Goal: Transaction & Acquisition: Book appointment/travel/reservation

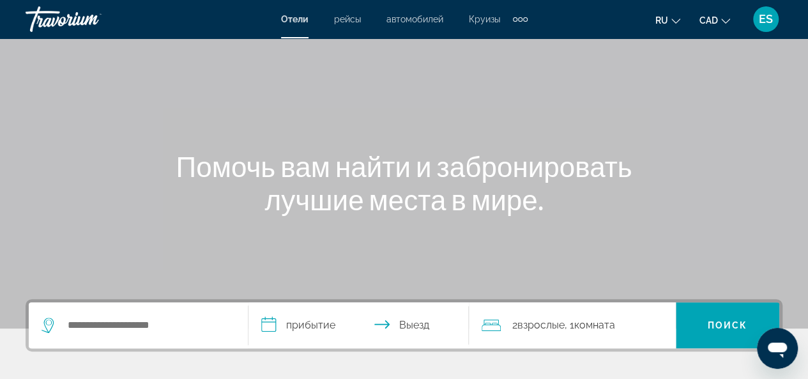
scroll to position [128, 0]
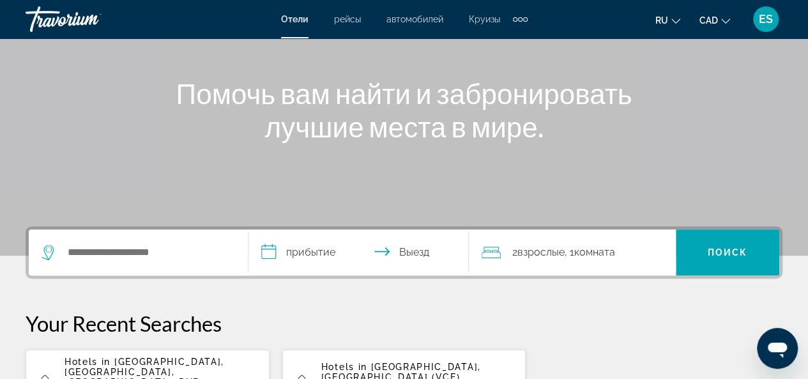
click at [266, 250] on input "**********" at bounding box center [360, 254] width 225 height 50
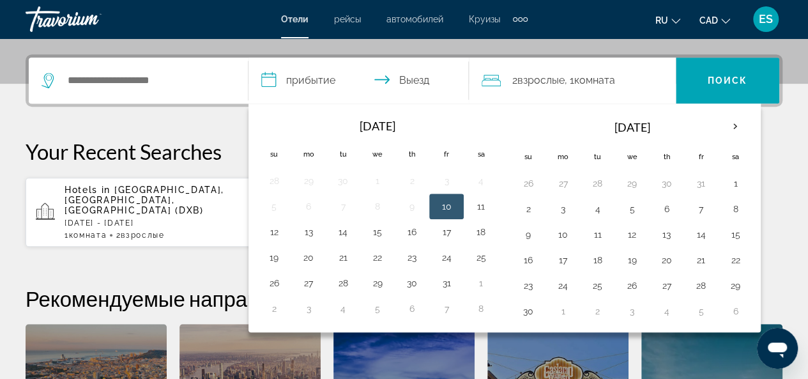
scroll to position [312, 0]
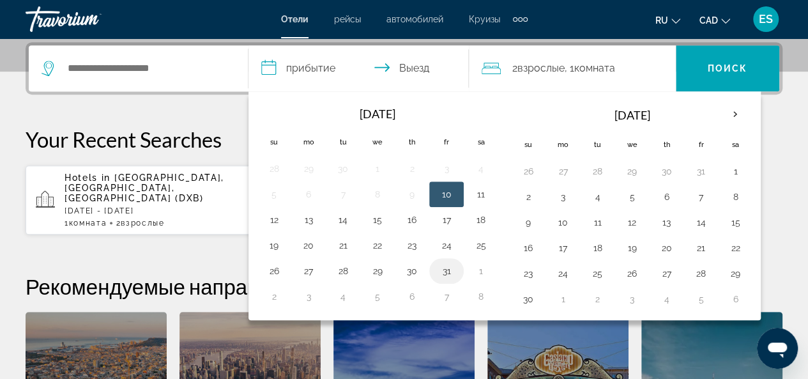
click at [443, 268] on button "31" at bounding box center [446, 271] width 20 height 18
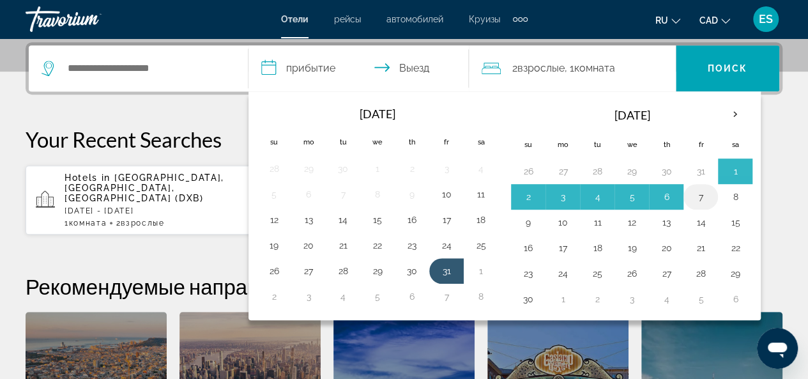
click at [695, 194] on button "7" at bounding box center [700, 197] width 20 height 18
type input "**********"
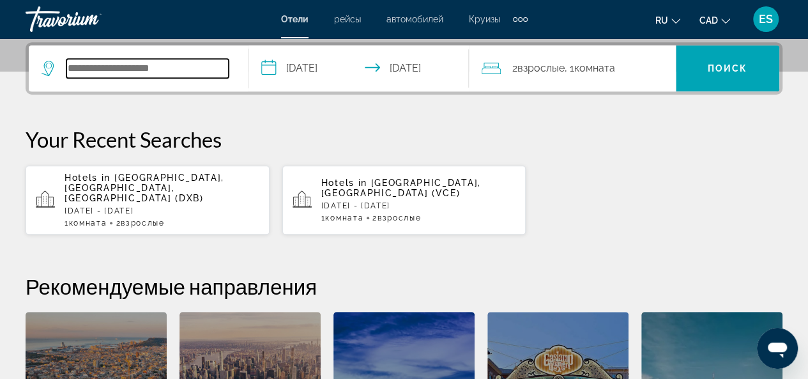
click at [119, 66] on input "Search hotel destination" at bounding box center [147, 68] width 162 height 19
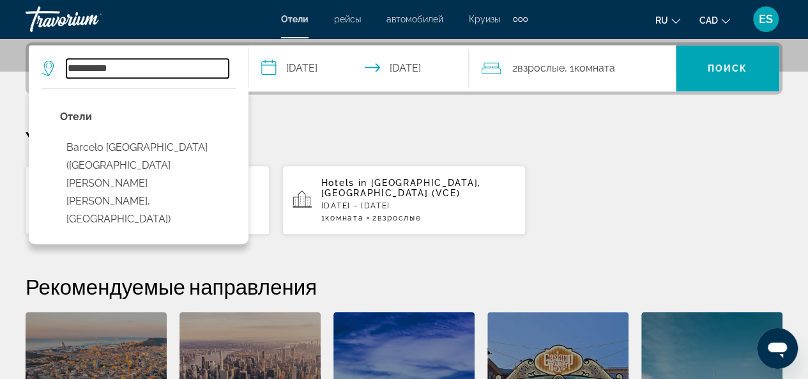
drag, startPoint x: 119, startPoint y: 66, endPoint x: 69, endPoint y: 70, distance: 50.6
click at [69, 70] on input "**********" at bounding box center [147, 68] width 162 height 19
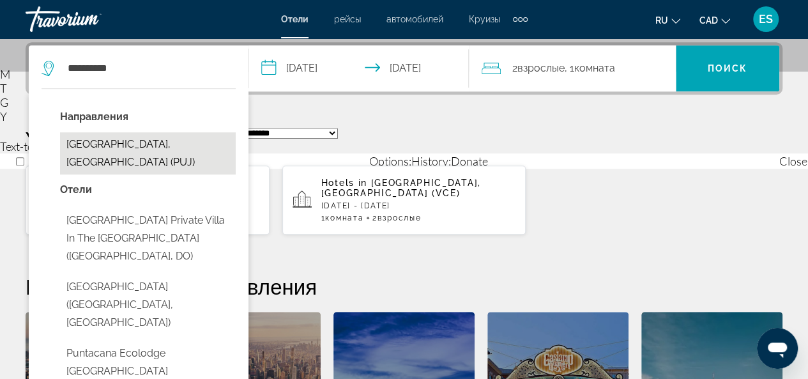
click at [132, 148] on button "[GEOGRAPHIC_DATA], [GEOGRAPHIC_DATA] (PUJ)" at bounding box center [148, 153] width 176 height 42
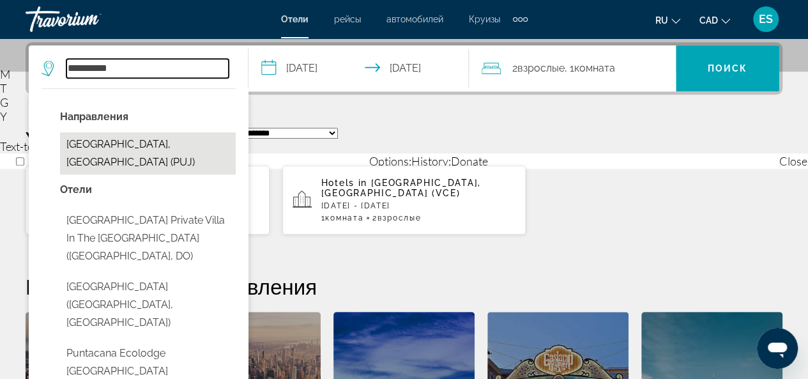
type input "**********"
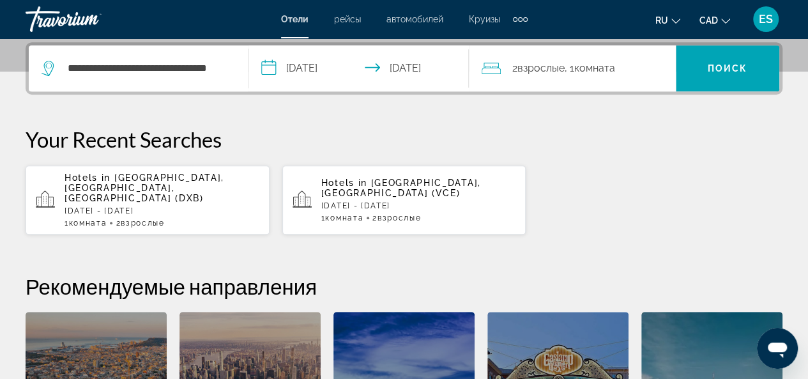
click at [630, 67] on div "2 Взрослый Взрослые , 1 Комната номера" at bounding box center [579, 68] width 194 height 18
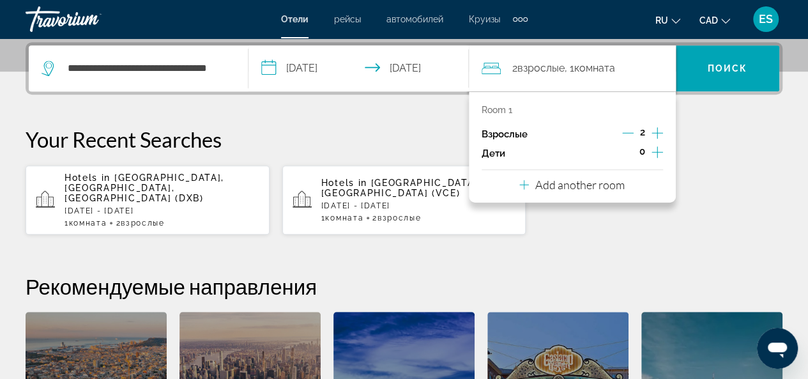
click at [655, 147] on icon "Increment children" at bounding box center [657, 151] width 11 height 15
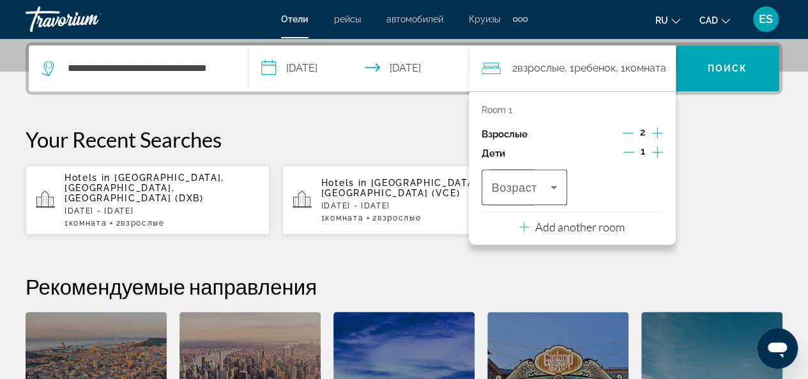
click at [549, 181] on icon "Travelers: 2 adults, 1 child" at bounding box center [553, 186] width 15 height 15
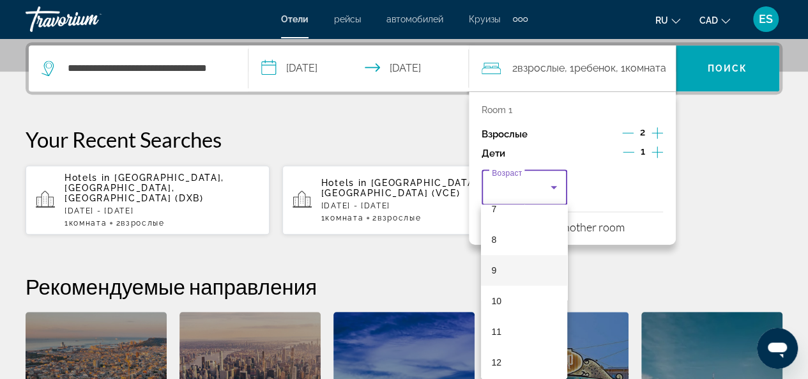
scroll to position [319, 0]
click at [502, 302] on mat-option "13" at bounding box center [524, 304] width 86 height 31
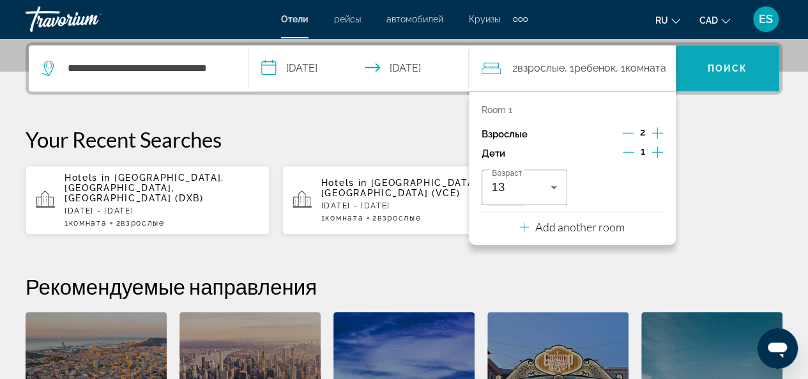
click at [715, 68] on span "Поиск" at bounding box center [728, 68] width 40 height 10
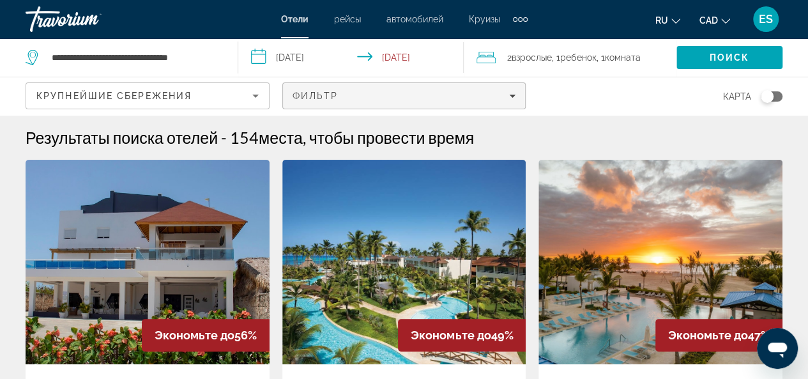
click at [510, 94] on icon "Filters" at bounding box center [512, 96] width 6 height 6
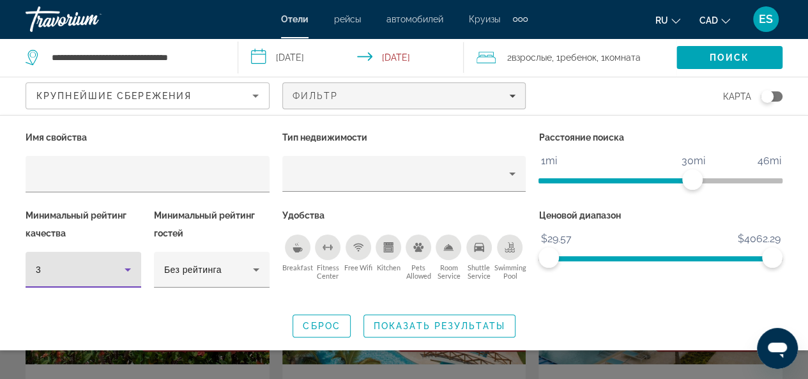
click at [130, 269] on icon "Hotel Filters" at bounding box center [127, 269] width 15 height 15
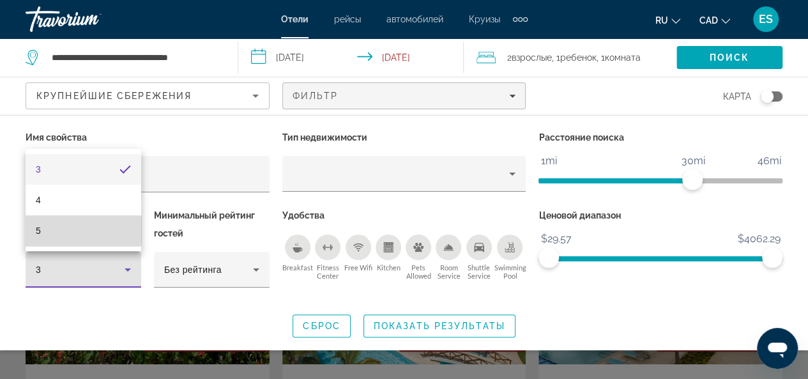
click at [79, 230] on mat-option "5" at bounding box center [84, 230] width 116 height 31
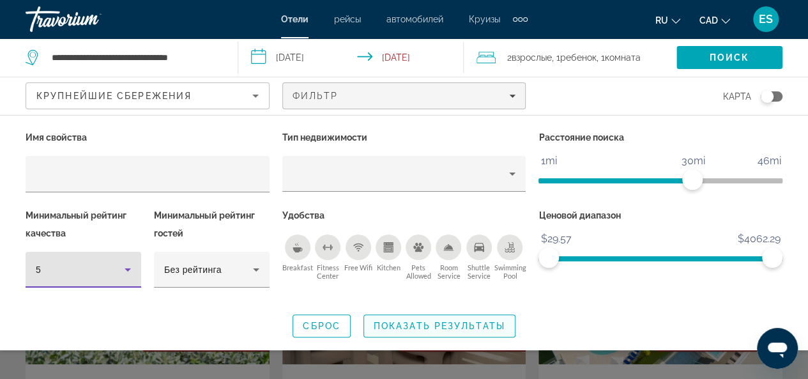
click at [402, 325] on span "Показать результаты" at bounding box center [440, 326] width 132 height 10
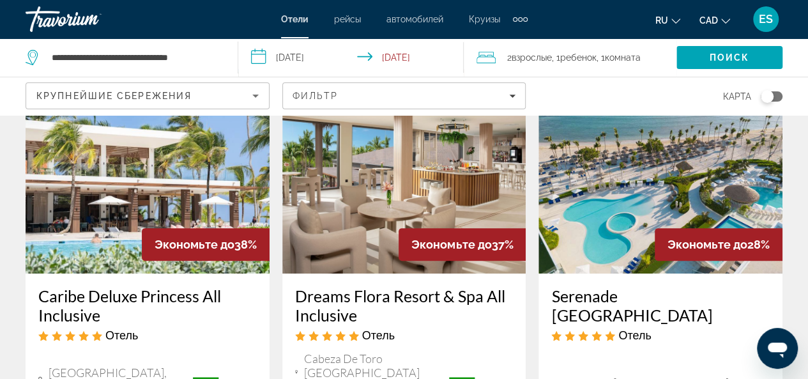
scroll to position [64, 0]
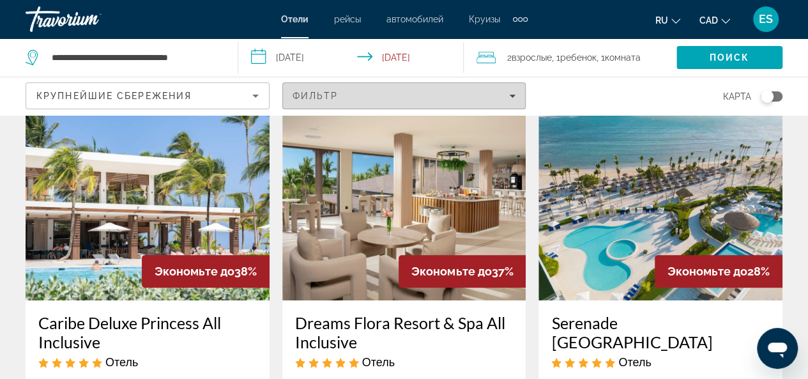
click at [511, 96] on icon "Filters" at bounding box center [512, 96] width 6 height 6
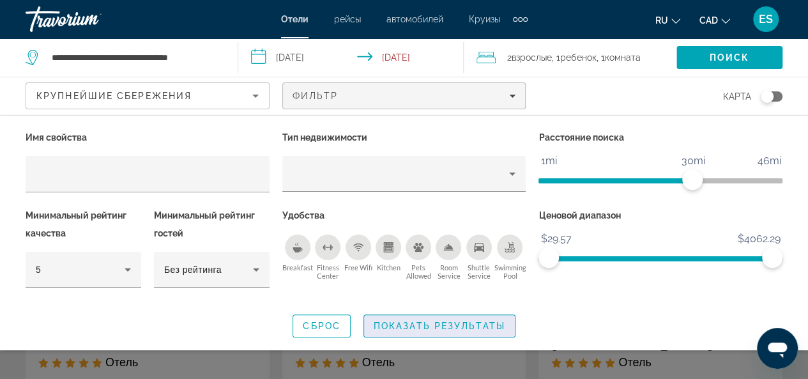
click at [396, 323] on span "Показать результаты" at bounding box center [440, 326] width 132 height 10
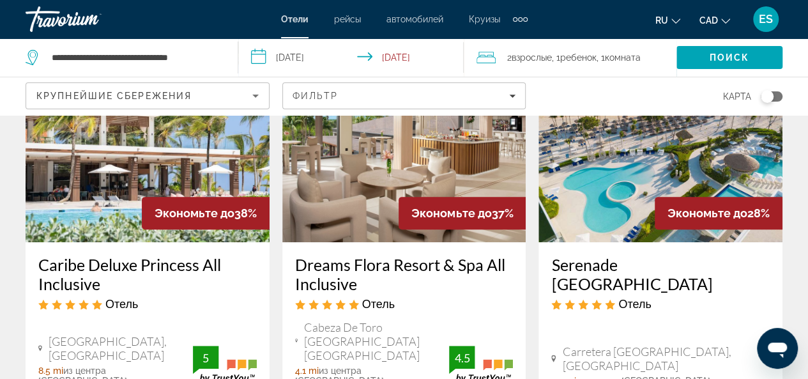
scroll to position [128, 0]
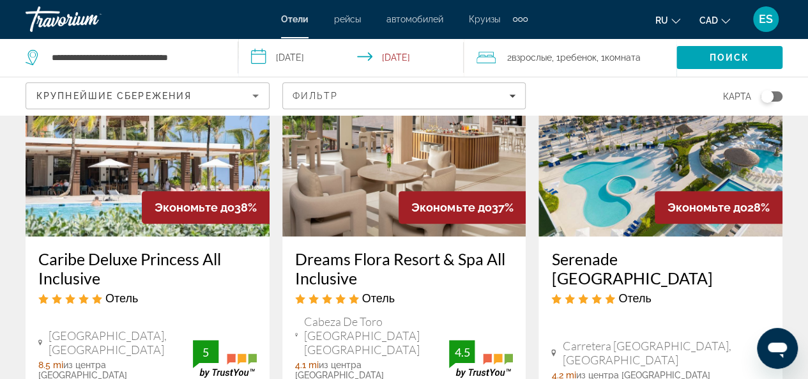
click at [158, 172] on img "Main content" at bounding box center [148, 134] width 244 height 204
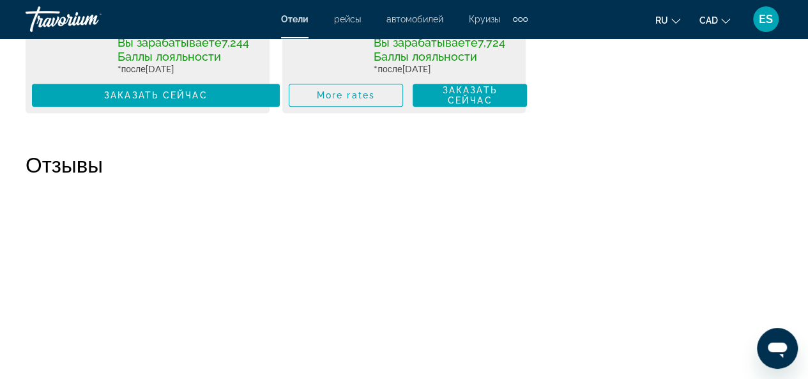
scroll to position [2876, 0]
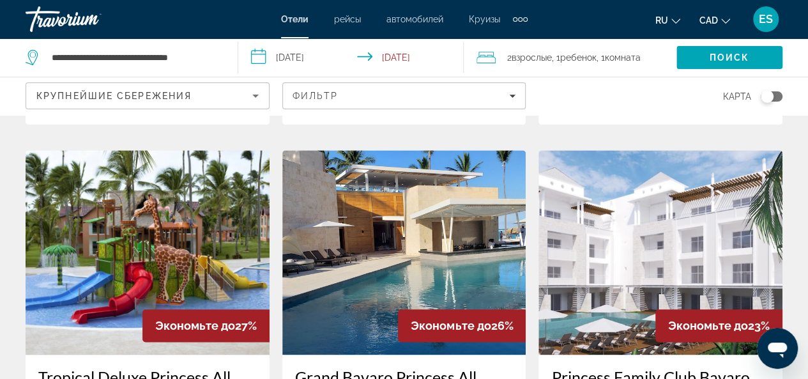
scroll to position [703, 0]
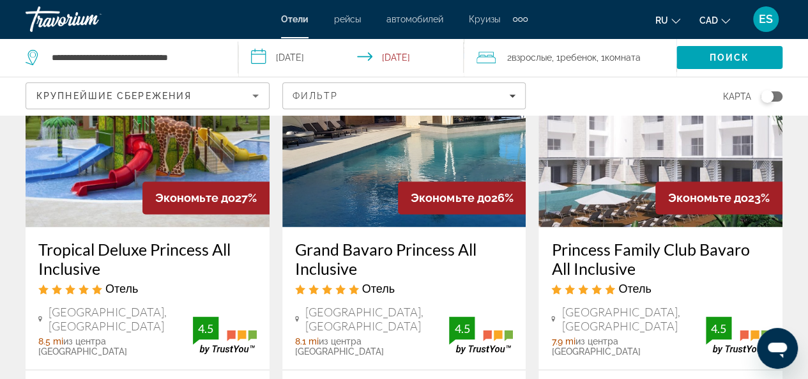
click at [381, 148] on img "Main content" at bounding box center [404, 124] width 244 height 204
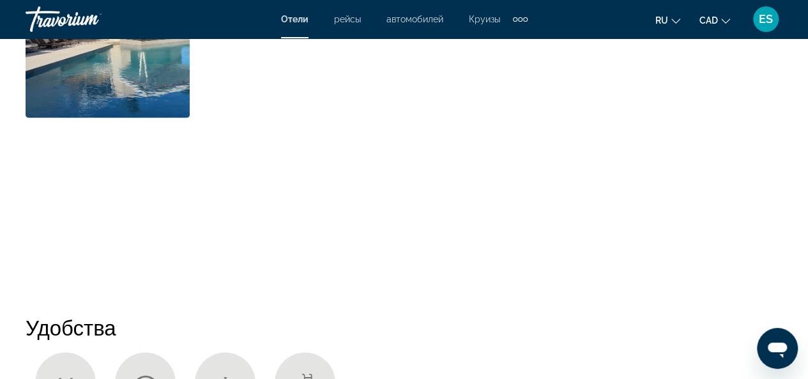
scroll to position [958, 0]
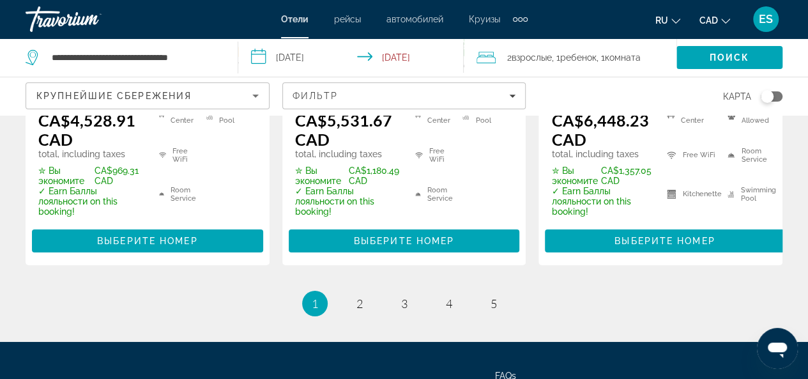
scroll to position [2169, 0]
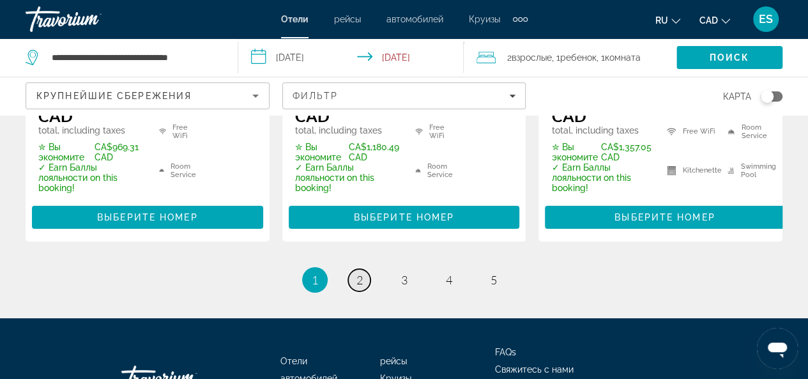
click at [357, 273] on span "2" at bounding box center [359, 280] width 6 height 14
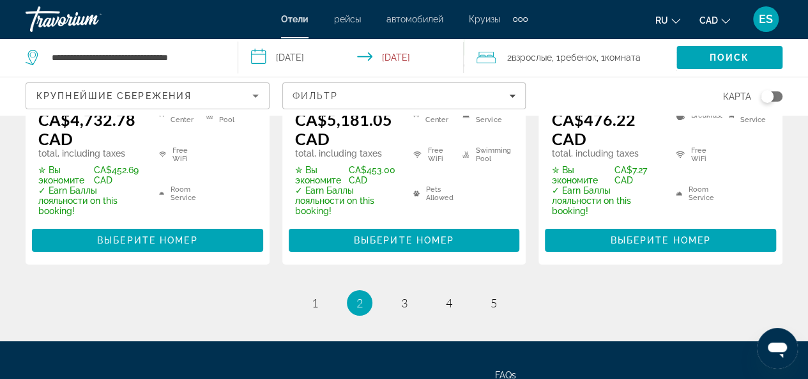
scroll to position [2174, 0]
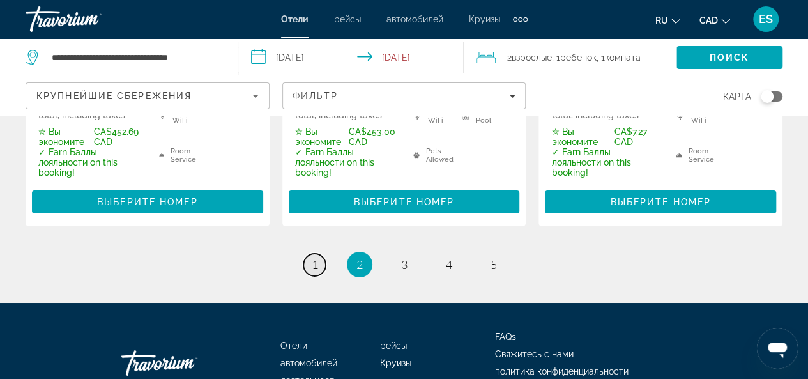
click at [313, 257] on span "1" at bounding box center [315, 264] width 6 height 14
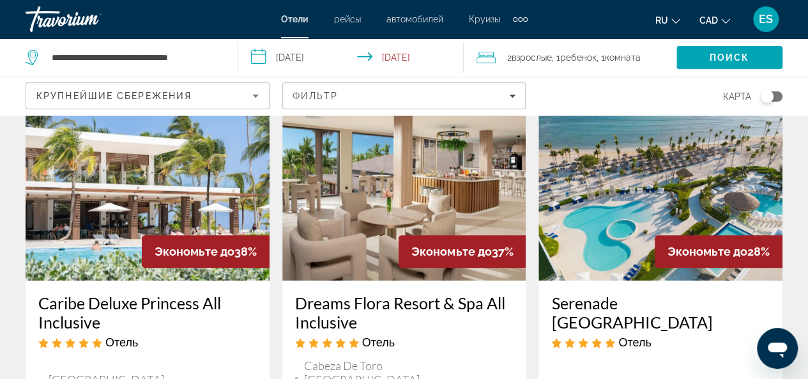
scroll to position [64, 0]
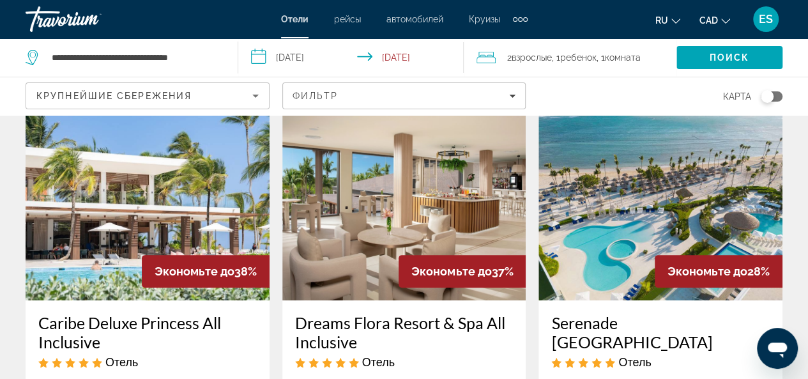
click at [368, 201] on img "Main content" at bounding box center [404, 198] width 244 height 204
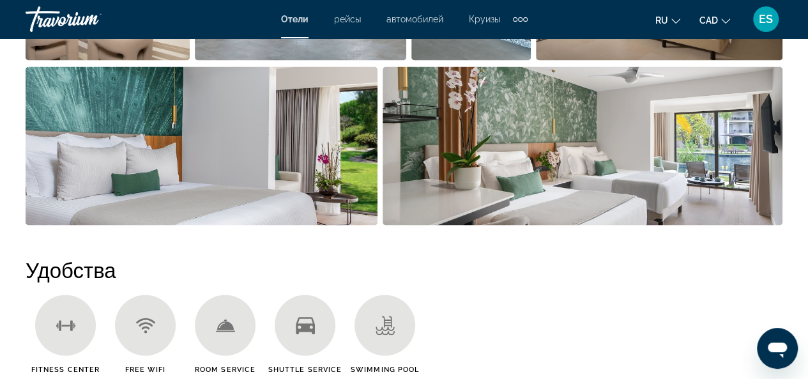
scroll to position [958, 0]
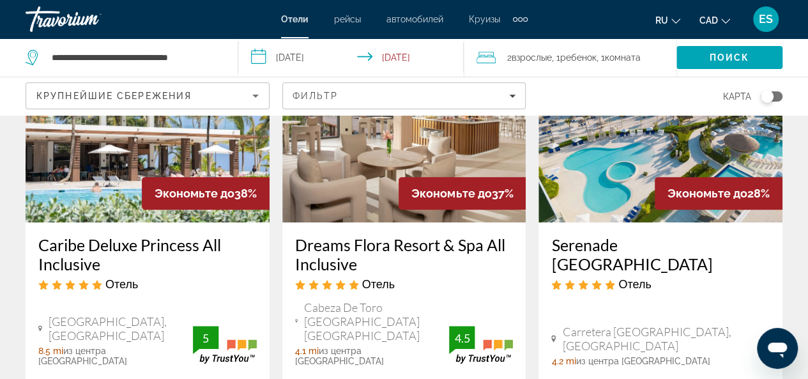
scroll to position [128, 0]
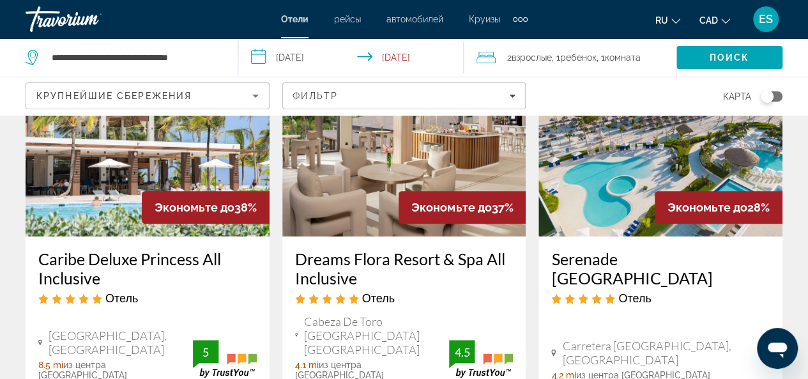
click at [610, 208] on img "Main content" at bounding box center [660, 134] width 244 height 204
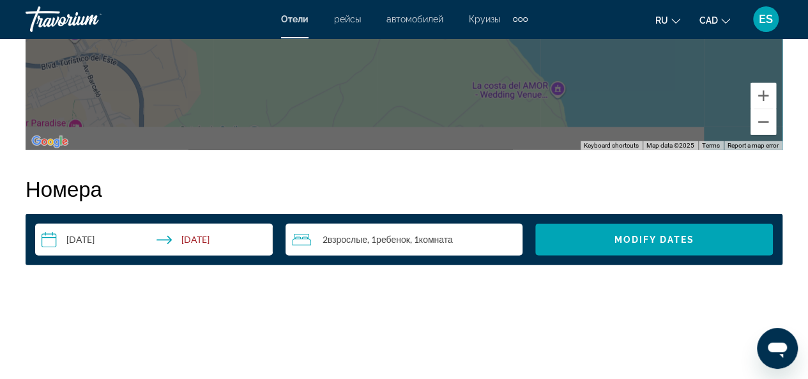
scroll to position [1787, 0]
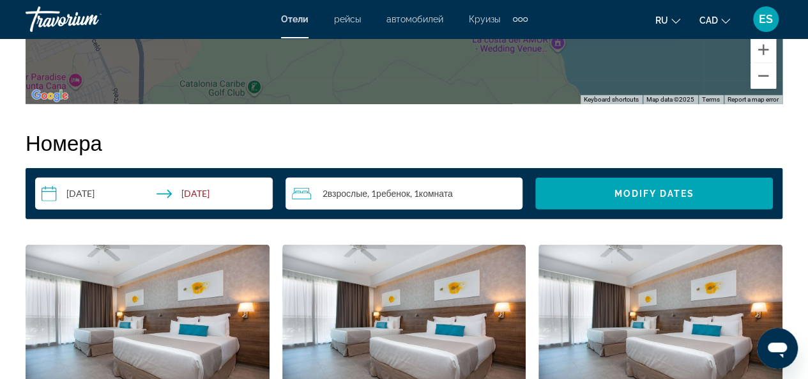
click at [54, 194] on input "**********" at bounding box center [156, 196] width 243 height 36
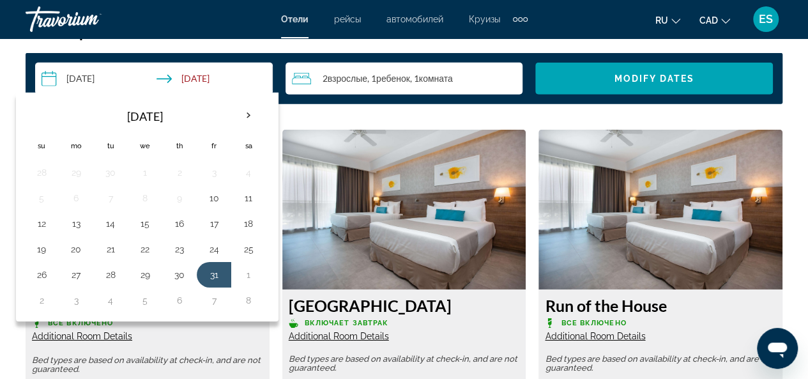
scroll to position [1915, 0]
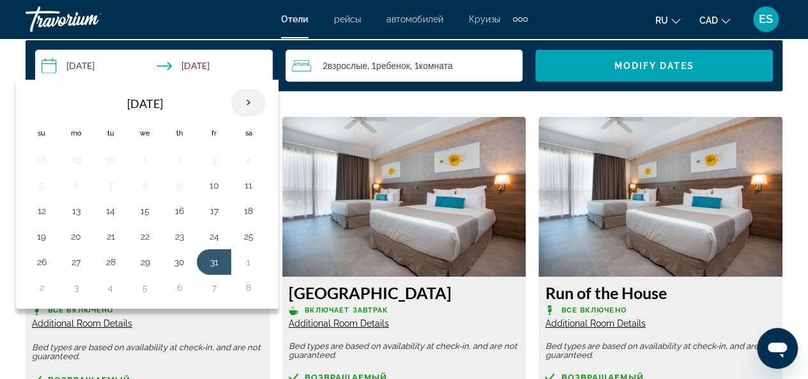
click at [243, 100] on th "Next month" at bounding box center [248, 103] width 34 height 28
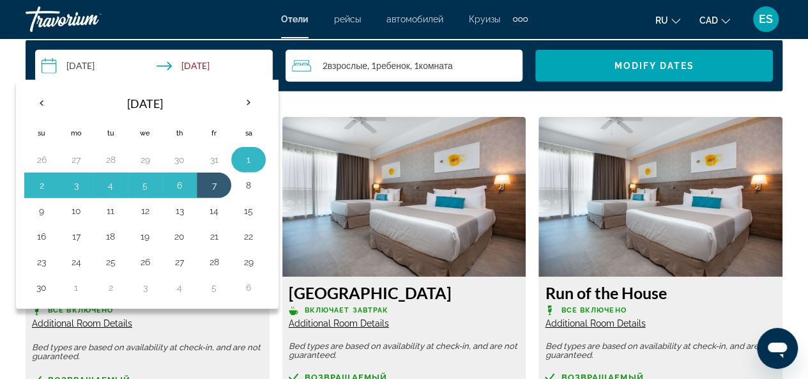
click at [241, 154] on button "1" at bounding box center [248, 160] width 20 height 18
click at [243, 182] on button "8" at bounding box center [248, 185] width 20 height 18
type input "**********"
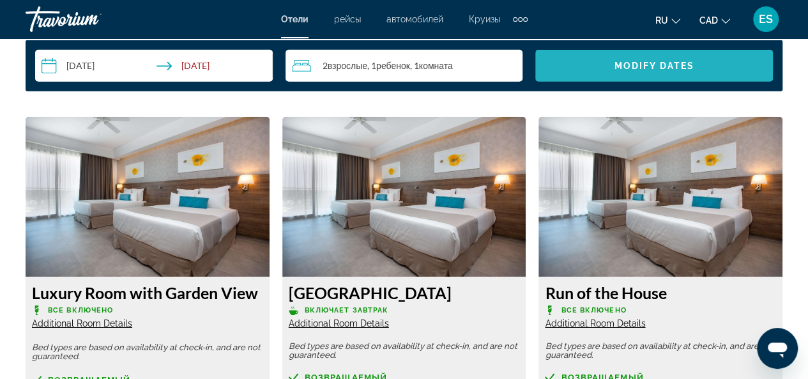
click at [624, 67] on span "Modify Dates" at bounding box center [654, 66] width 80 height 10
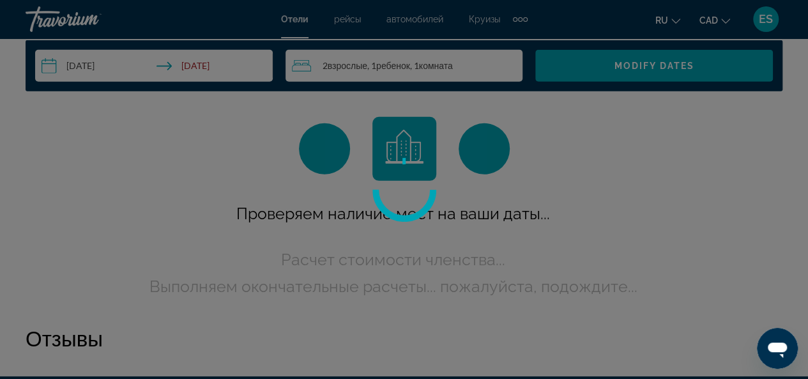
scroll to position [1849, 0]
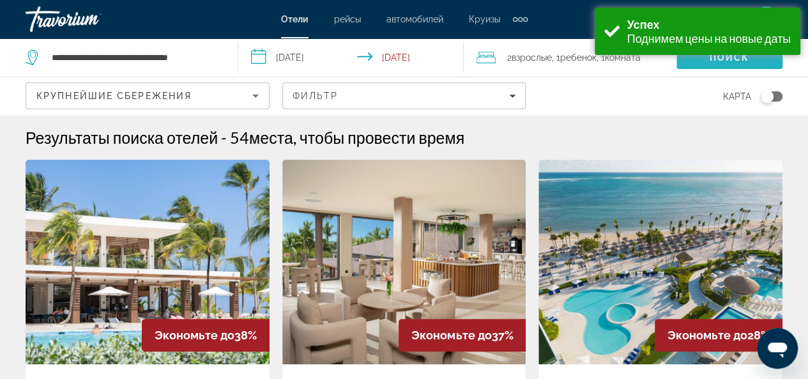
click at [730, 61] on span "Поиск" at bounding box center [730, 57] width 40 height 10
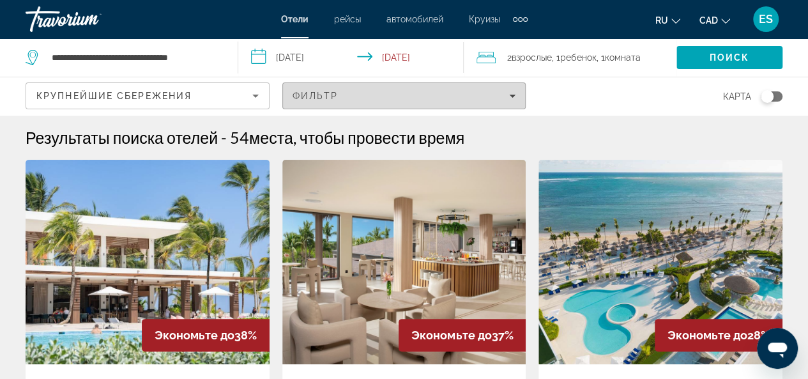
click at [512, 93] on icon "Filters" at bounding box center [512, 96] width 6 height 6
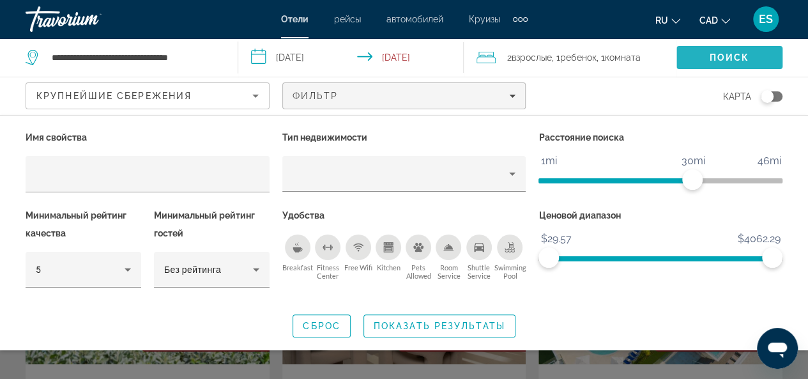
click at [721, 56] on span "Поиск" at bounding box center [730, 57] width 40 height 10
click at [383, 325] on span "Показать результаты" at bounding box center [440, 326] width 132 height 10
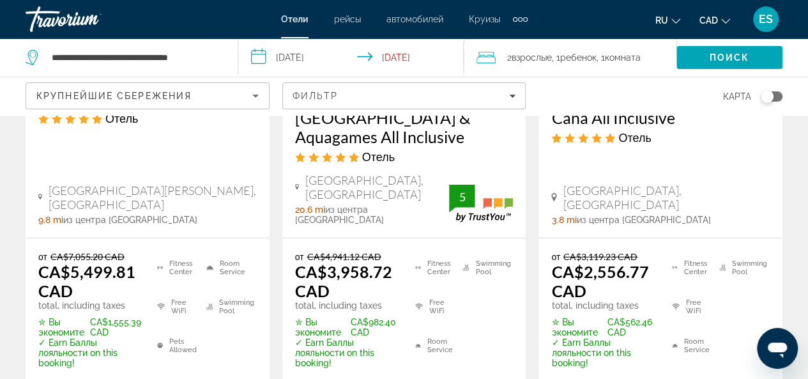
scroll to position [1405, 0]
